Goal: Task Accomplishment & Management: Manage account settings

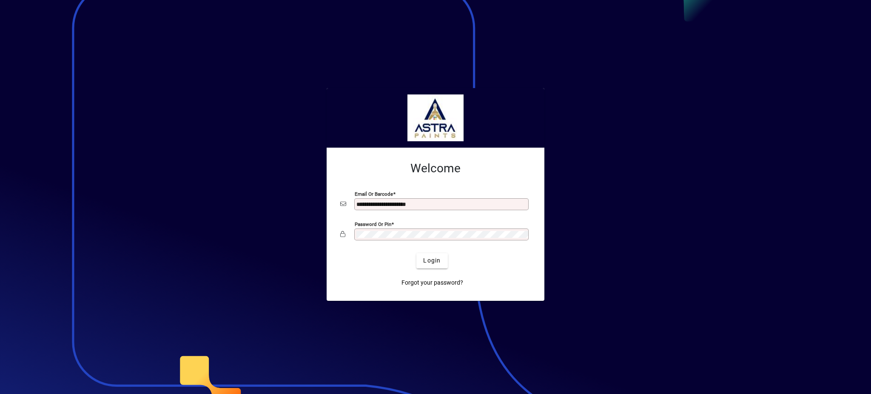
click at [467, 204] on input "**********" at bounding box center [442, 204] width 172 height 7
type input "**********"
click at [433, 262] on span "Login" at bounding box center [431, 260] width 17 height 9
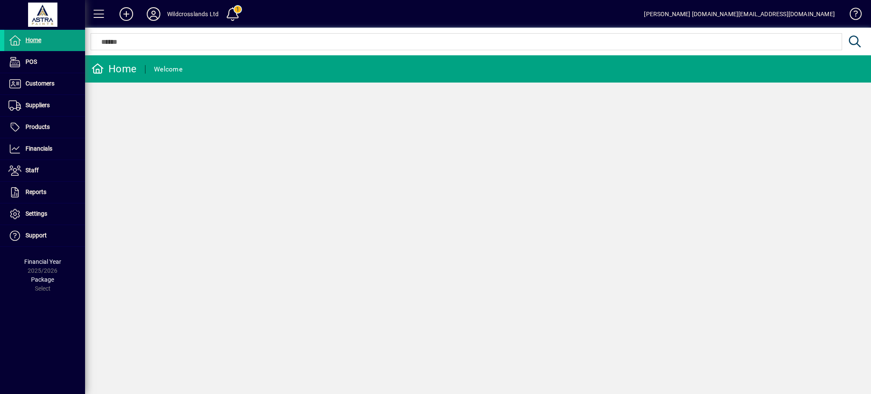
click at [311, 148] on div "Home Welcome" at bounding box center [478, 224] width 786 height 338
click at [35, 88] on span "Customers" at bounding box center [29, 84] width 50 height 10
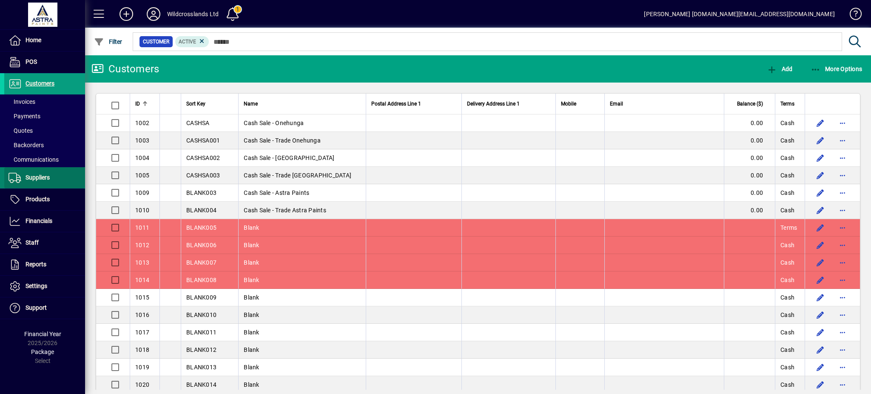
click at [36, 179] on span "Suppliers" at bounding box center [38, 177] width 24 height 7
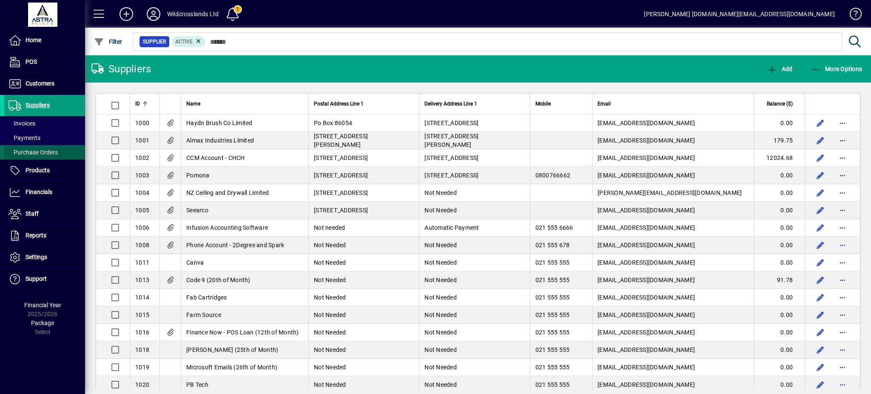
click at [28, 153] on span "Purchase Orders" at bounding box center [33, 152] width 49 height 7
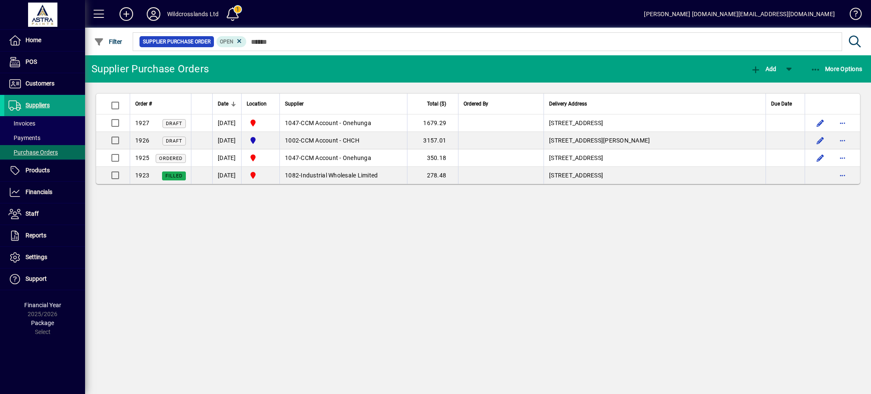
click at [432, 244] on div "Supplier Purchase Orders Add More Options Order # Date Location Supplier Total …" at bounding box center [478, 224] width 786 height 338
click at [393, 240] on div "Supplier Purchase Orders Add More Options Order # Date Location Supplier Total …" at bounding box center [478, 224] width 786 height 338
click at [450, 256] on div "Supplier Purchase Orders Add More Options Order # Date Location Supplier Total …" at bounding box center [478, 224] width 786 height 338
click at [37, 170] on span "Products" at bounding box center [38, 170] width 24 height 7
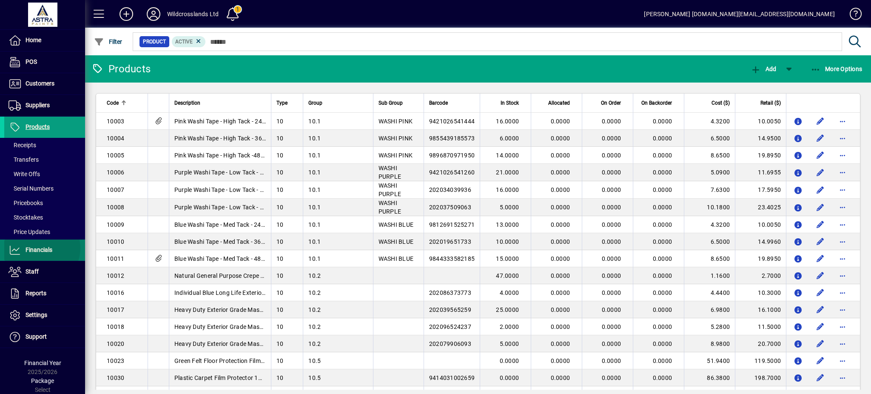
click at [41, 248] on span "Financials" at bounding box center [39, 249] width 27 height 7
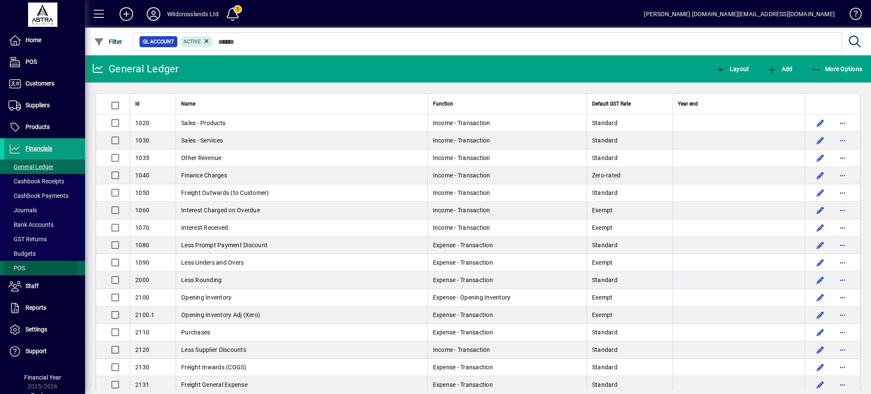
click at [21, 264] on span "POS" at bounding box center [14, 268] width 21 height 9
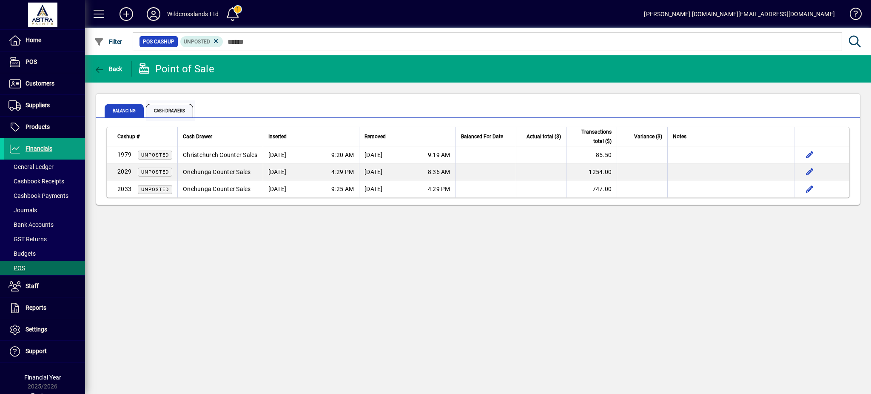
click at [156, 106] on span "Cash Drawers" at bounding box center [169, 111] width 47 height 14
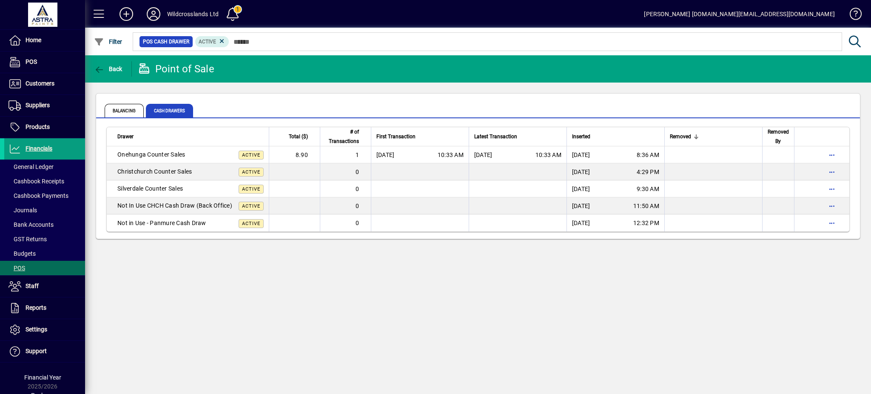
click at [411, 271] on div "Back Point of Sale Balancing Cash Drawers Drawer Total ($) # of Transactions Fi…" at bounding box center [478, 224] width 786 height 338
click at [26, 108] on span "Suppliers" at bounding box center [38, 105] width 24 height 7
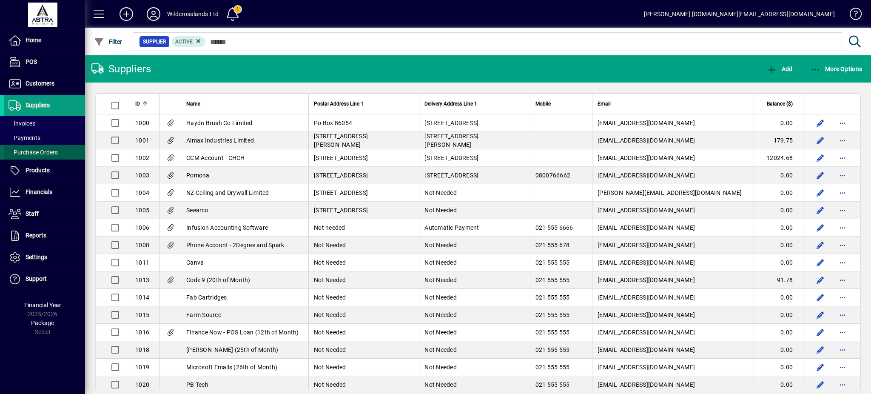
click at [33, 153] on span "Purchase Orders" at bounding box center [33, 152] width 49 height 7
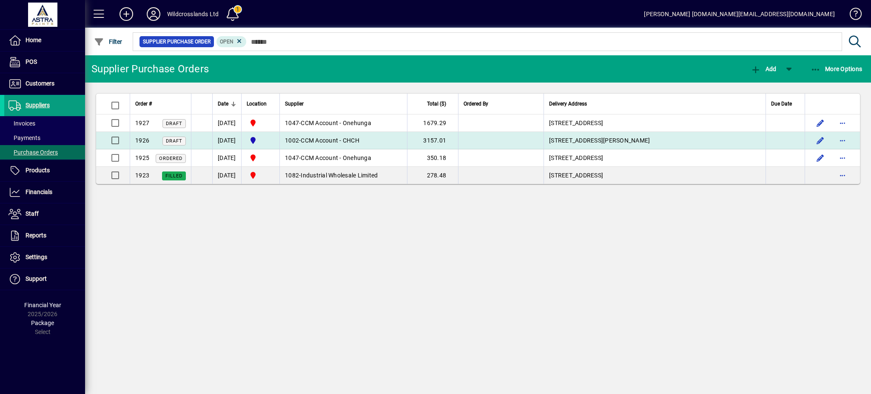
click at [359, 139] on span "CCM Account - CHCH" at bounding box center [330, 140] width 59 height 7
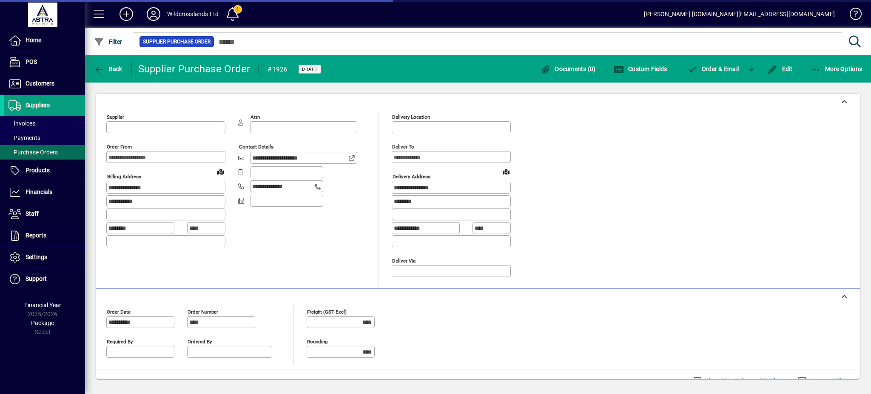
type input "**********"
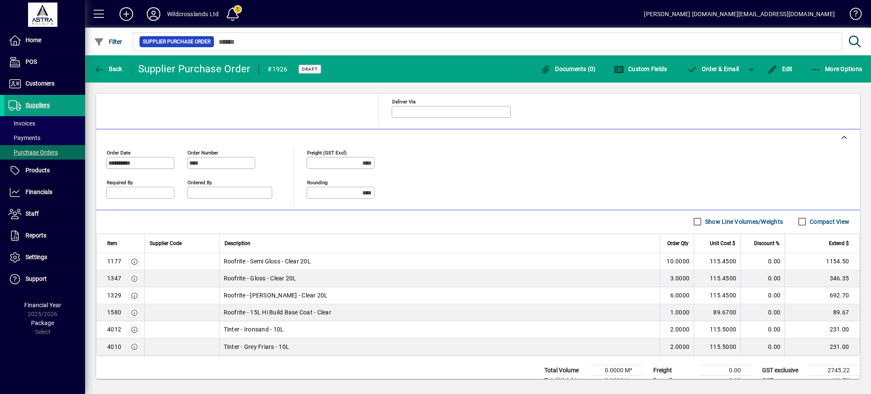
scroll to position [185, 0]
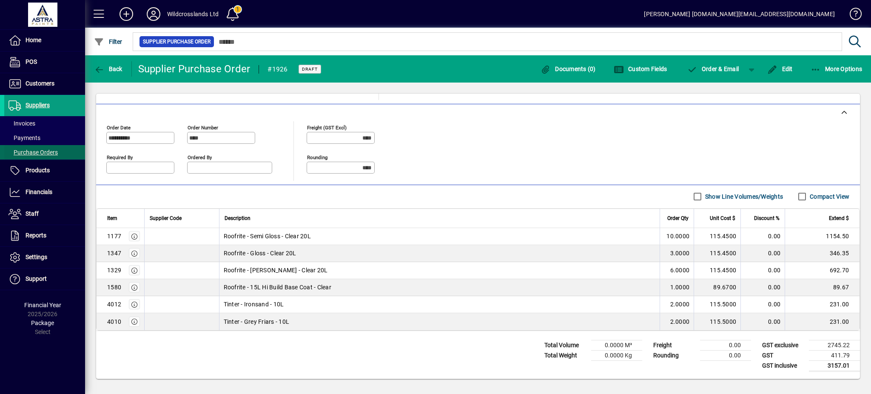
click at [31, 153] on span "Purchase Orders" at bounding box center [33, 152] width 49 height 7
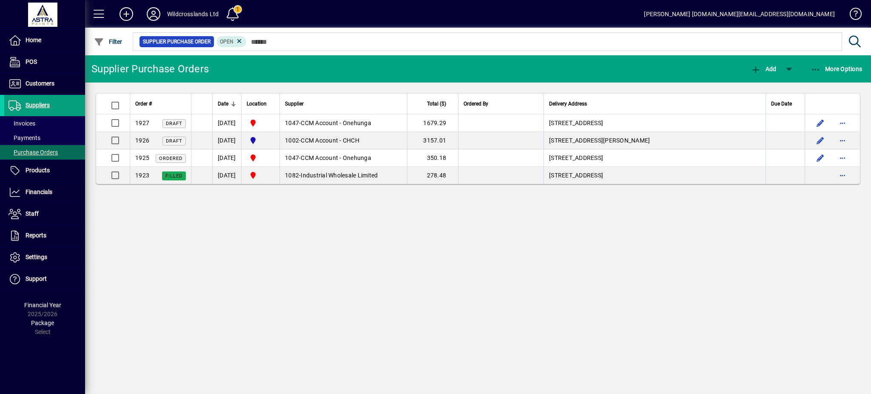
click at [441, 236] on div "Supplier Purchase Orders Add More Options Order # Date Location Supplier Total …" at bounding box center [478, 224] width 786 height 338
click at [356, 253] on div "Supplier Purchase Orders Add More Options Order # Date Location Supplier Total …" at bounding box center [478, 224] width 786 height 338
click at [325, 249] on div "Supplier Purchase Orders Add More Options Order # Date Location Supplier Total …" at bounding box center [478, 224] width 786 height 338
click at [327, 250] on div "Supplier Purchase Orders Add More Options Order # Date Location Supplier Total …" at bounding box center [478, 224] width 786 height 338
click at [486, 259] on div "Supplier Purchase Orders Add More Options Order # Date Location Supplier Total …" at bounding box center [478, 224] width 786 height 338
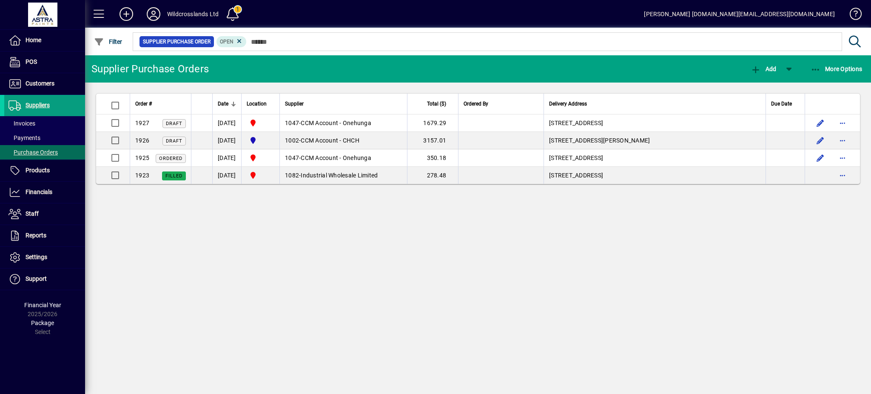
click at [573, 289] on div "Supplier Purchase Orders Add More Options Order # Date Location Supplier Total …" at bounding box center [478, 224] width 786 height 338
